Goal: Check status: Check status

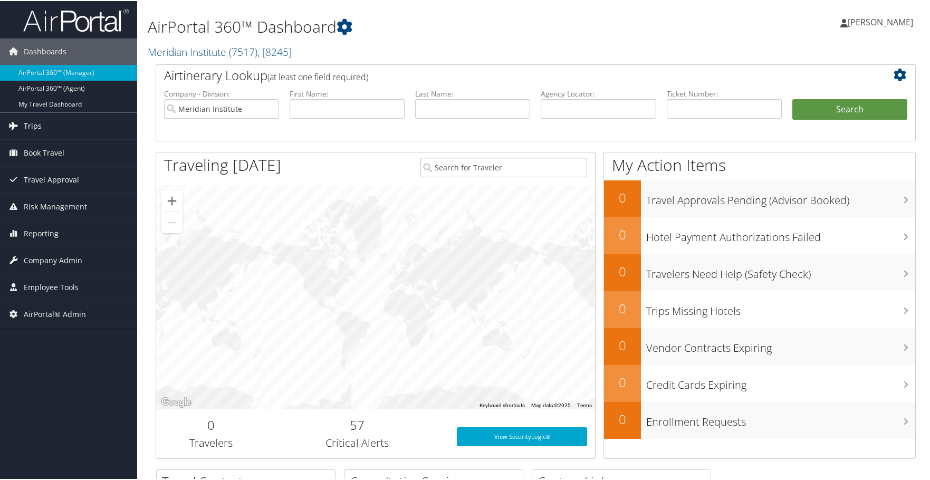
click at [53, 127] on link "Trips" at bounding box center [68, 125] width 137 height 26
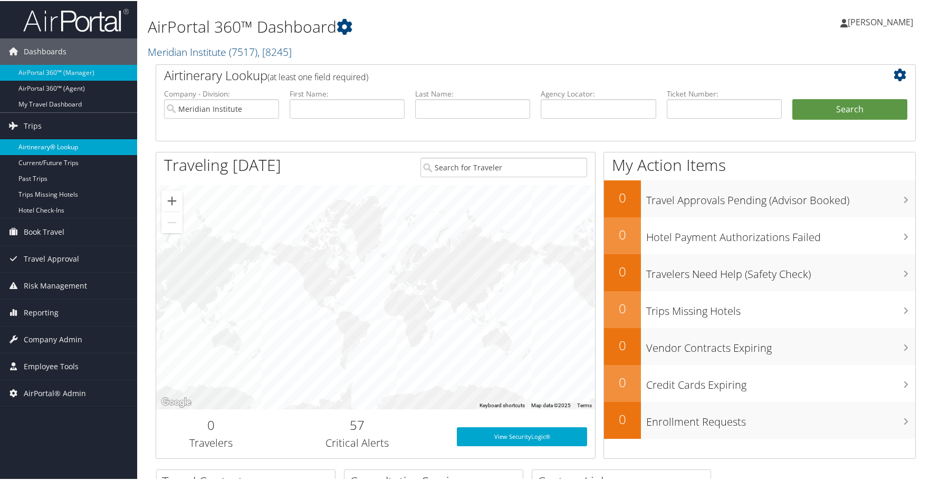
click at [56, 139] on link "Airtinerary® Lookup" at bounding box center [68, 146] width 137 height 16
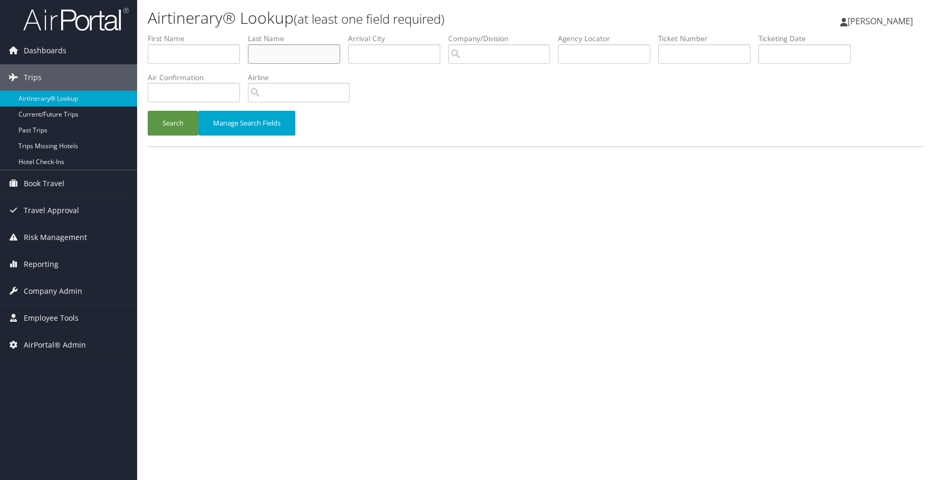
click at [280, 58] on input "text" at bounding box center [294, 54] width 92 height 20
type input "[PERSON_NAME]"
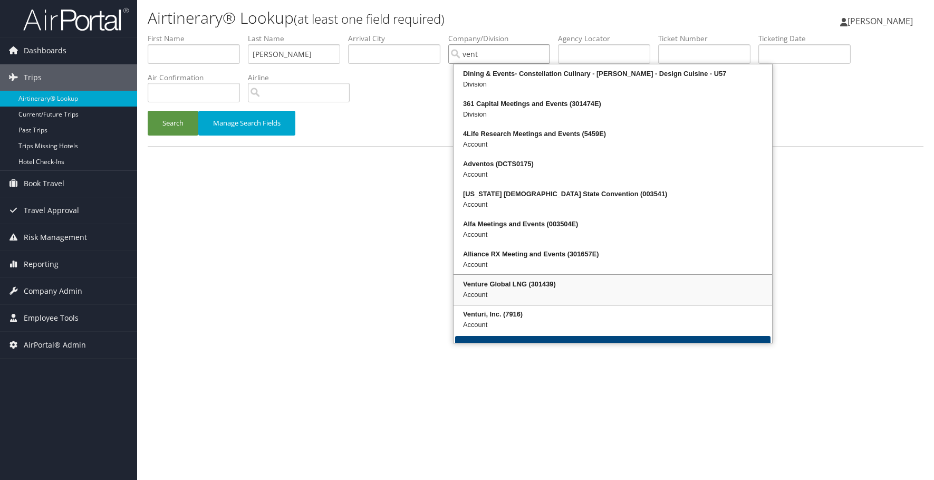
click at [500, 290] on div "Account" at bounding box center [612, 295] width 315 height 11
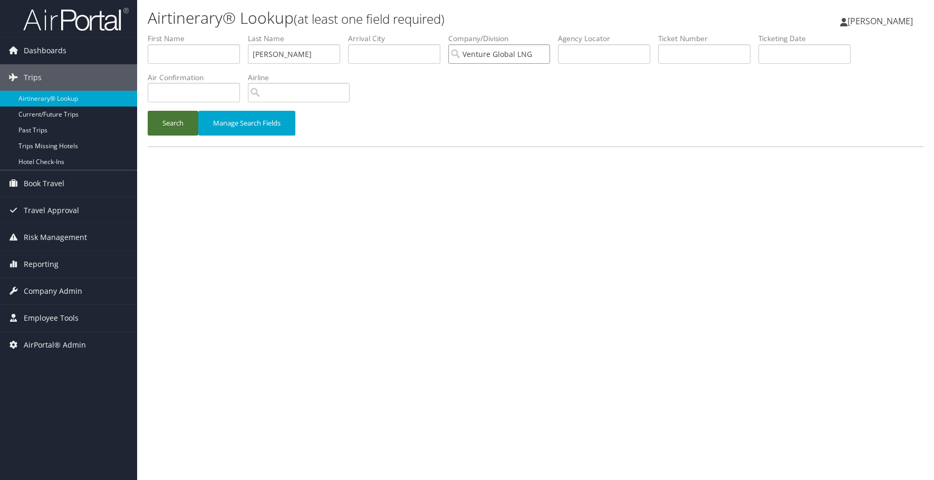
type input "Venture Global LNG"
click at [168, 122] on button "Search" at bounding box center [173, 123] width 51 height 25
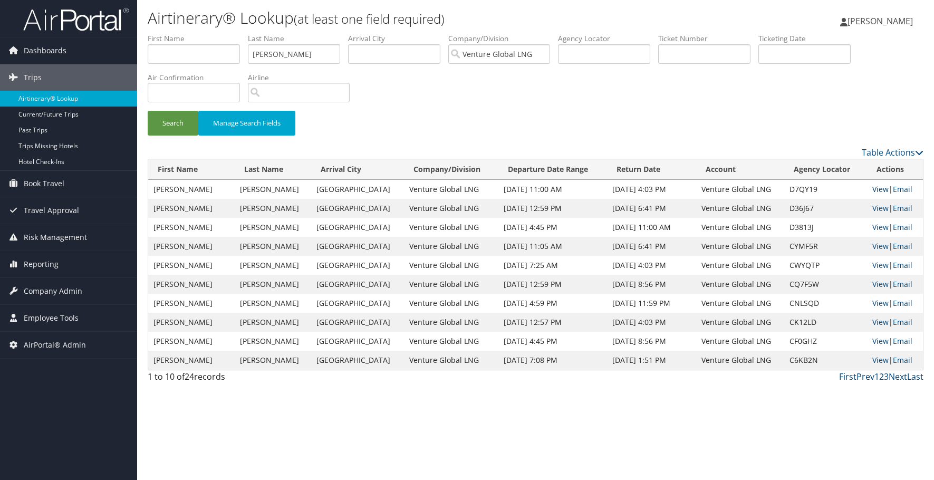
click at [880, 188] on link "View" at bounding box center [881, 189] width 16 height 10
click at [879, 206] on link "View" at bounding box center [881, 208] width 16 height 10
click at [879, 227] on link "View" at bounding box center [881, 227] width 16 height 10
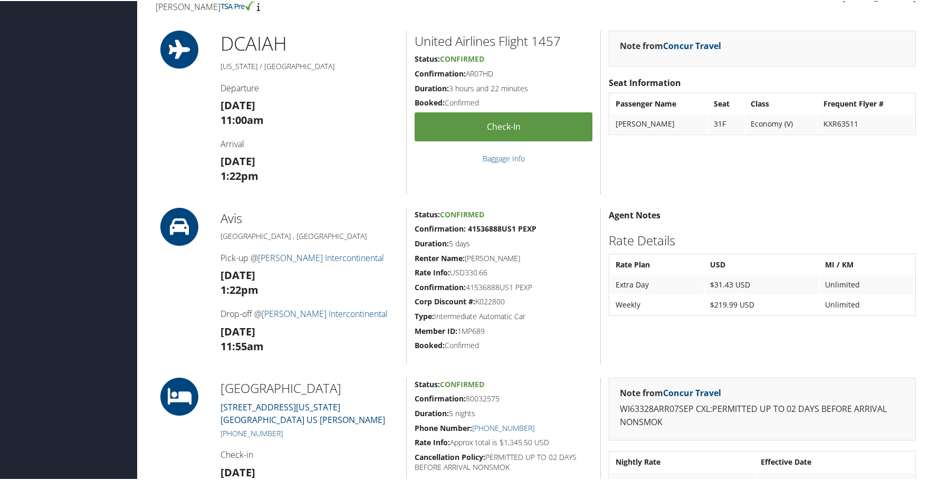
scroll to position [580, 0]
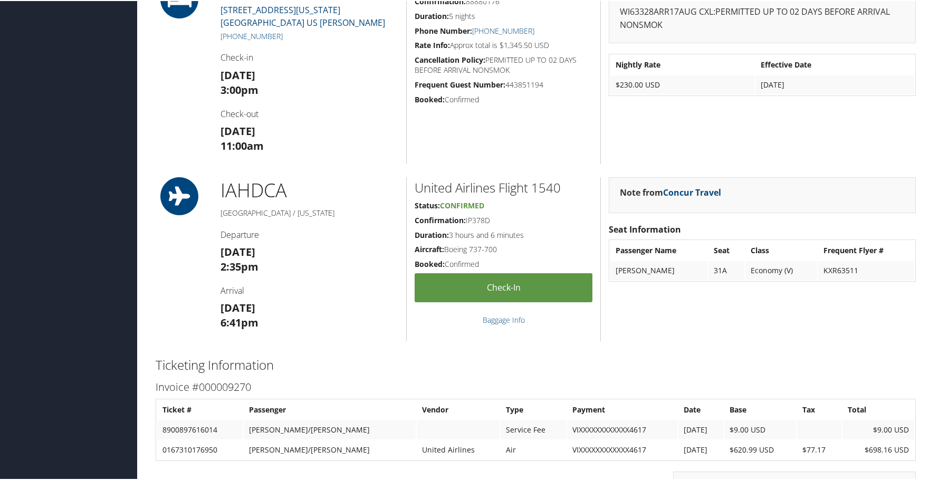
scroll to position [791, 0]
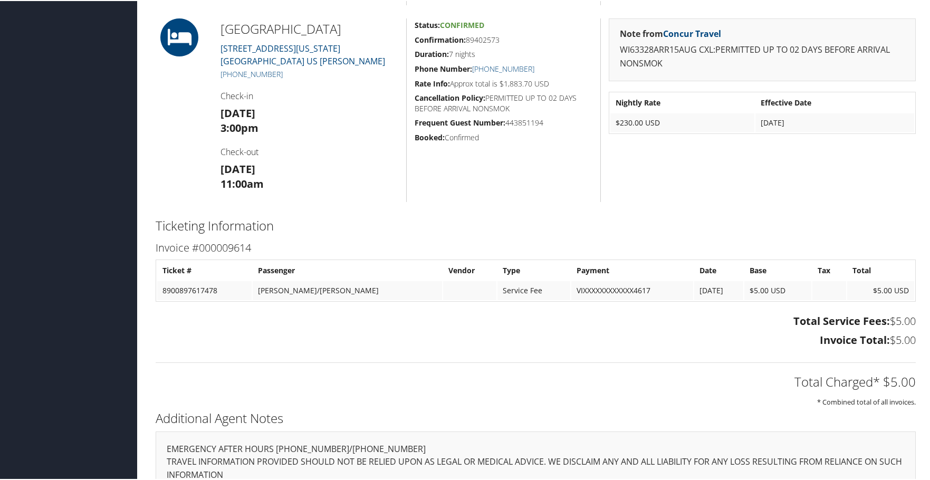
scroll to position [528, 0]
